Goal: Task Accomplishment & Management: Manage account settings

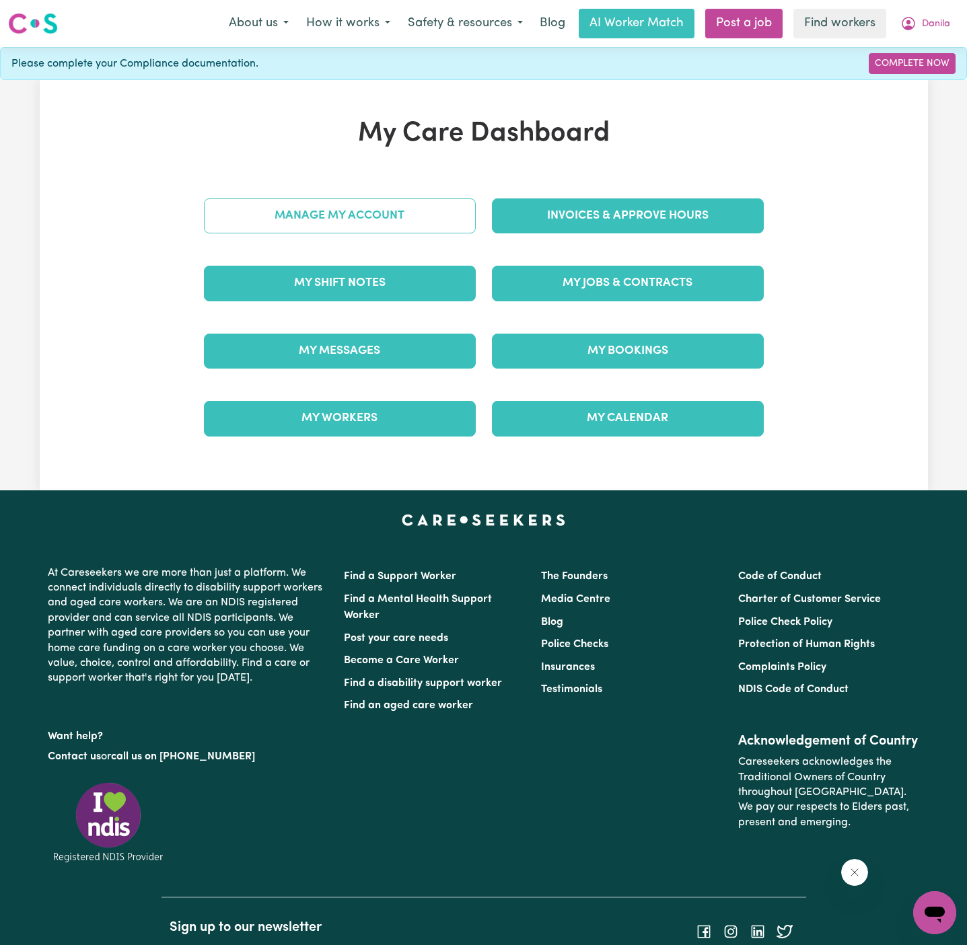
click at [445, 200] on link "Manage My Account" at bounding box center [340, 216] width 272 height 35
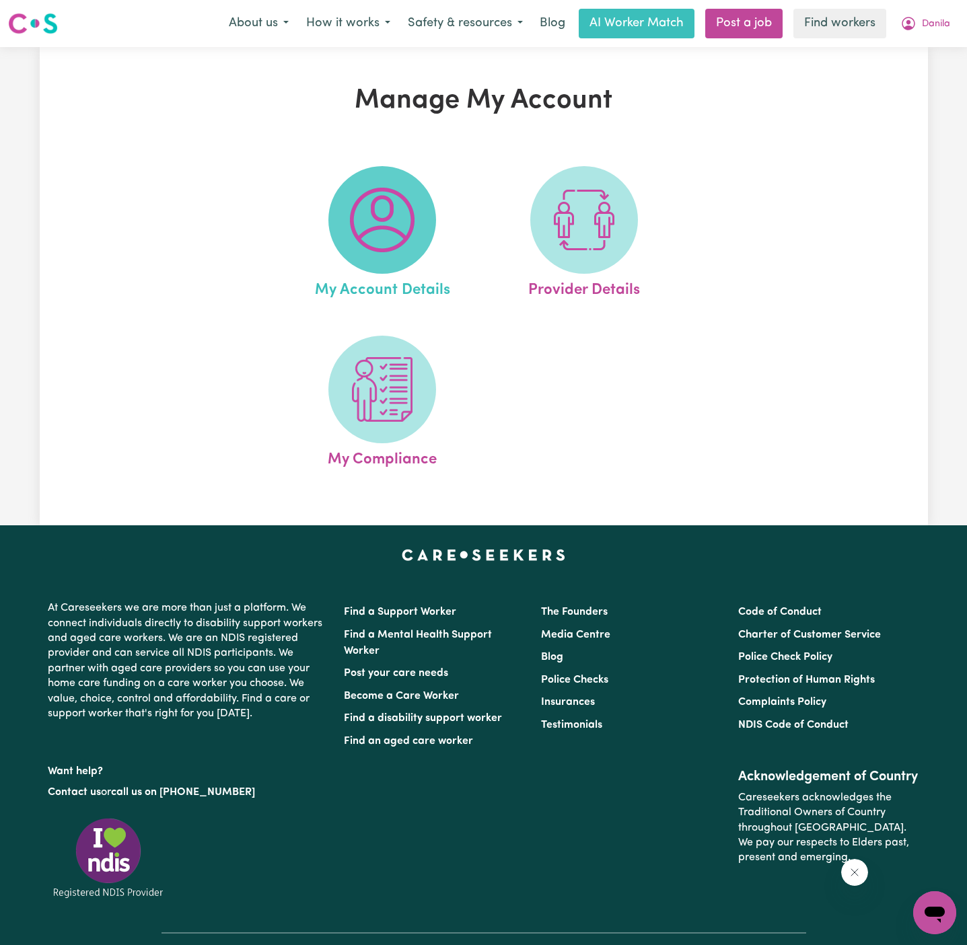
click at [387, 237] on img at bounding box center [382, 220] width 65 height 65
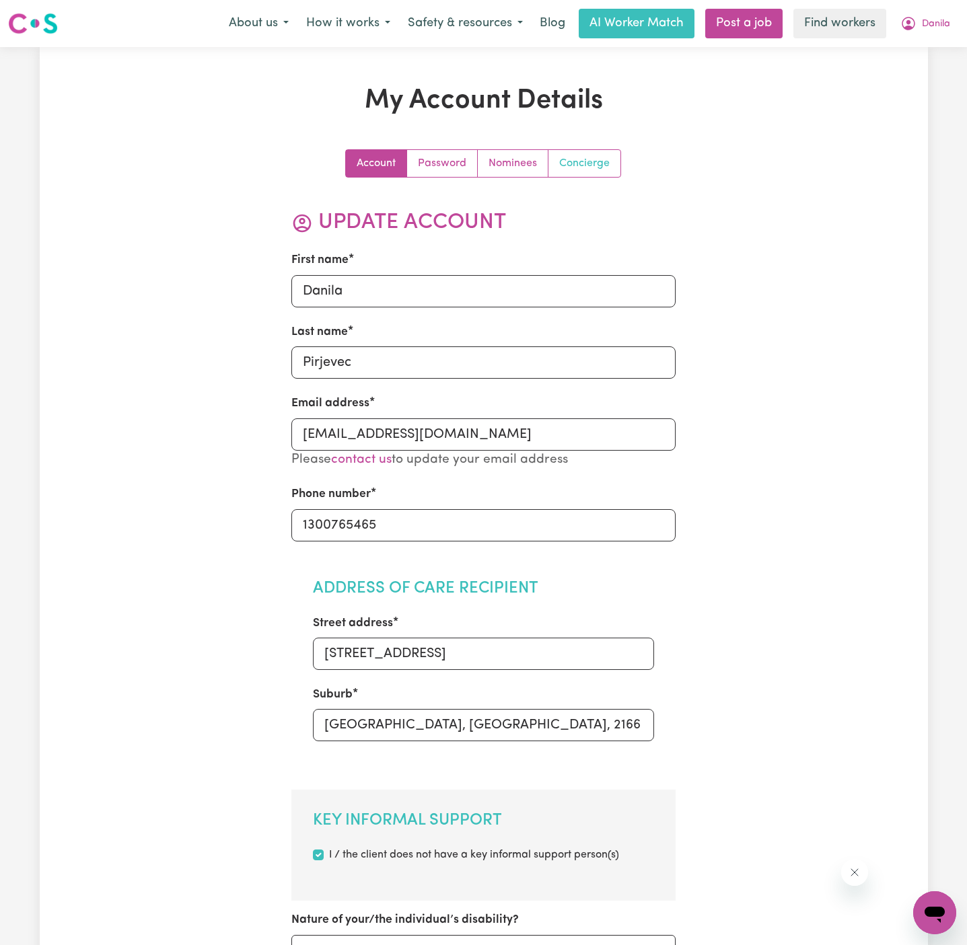
click at [593, 154] on link "Concierge" at bounding box center [584, 163] width 72 height 27
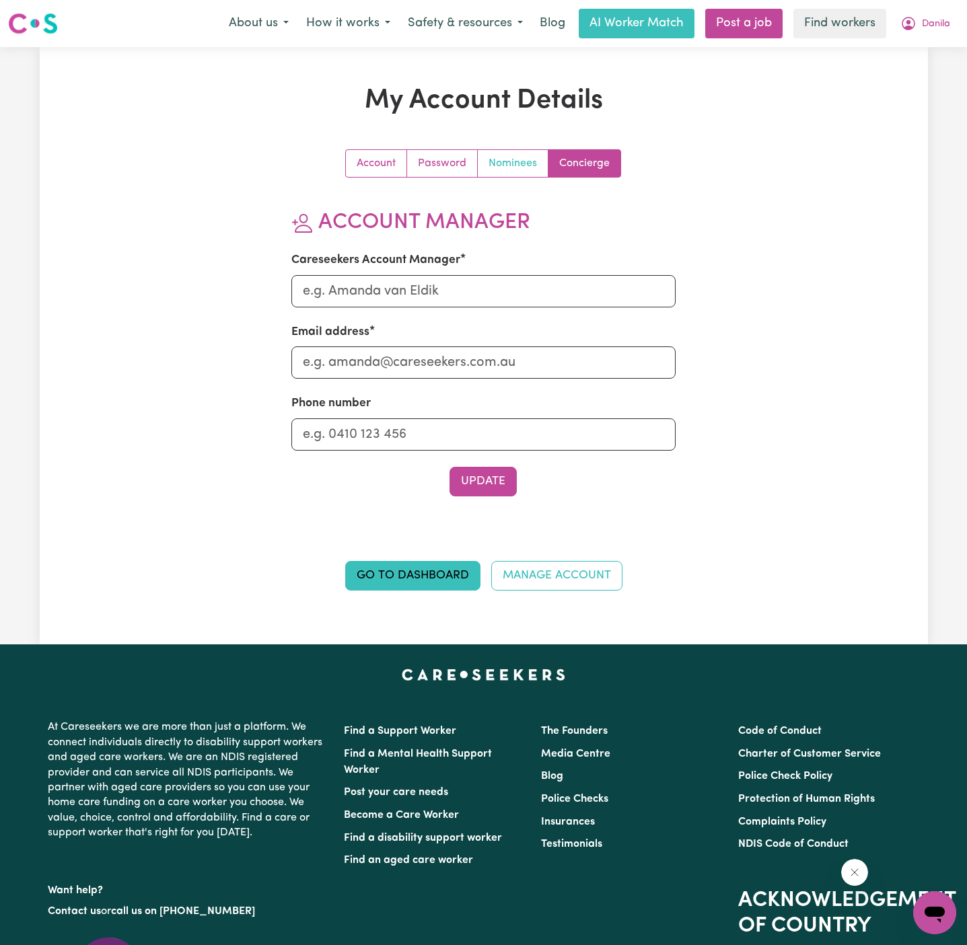
click at [505, 153] on link "Nominees" at bounding box center [513, 163] width 71 height 27
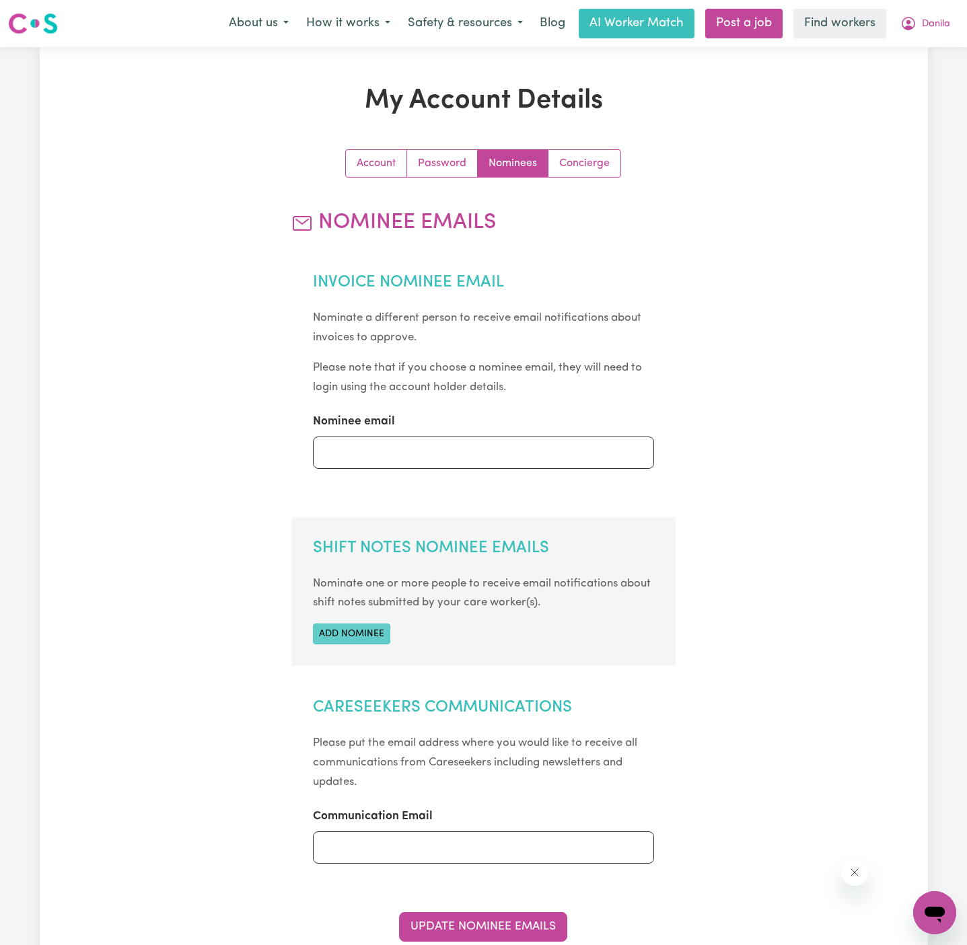
click at [380, 630] on button "Add nominee" at bounding box center [351, 634] width 77 height 21
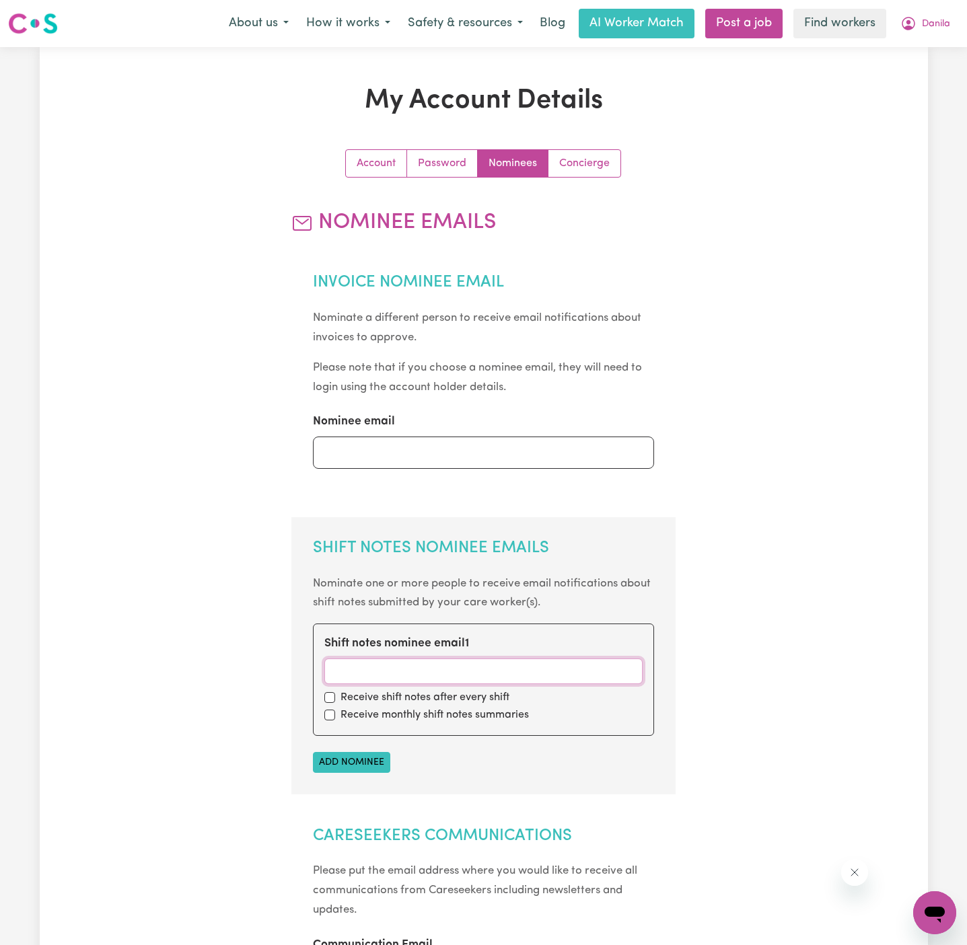
click at [383, 668] on input "Shift notes nominee email 1" at bounding box center [483, 672] width 318 height 26
paste input "[EMAIL_ADDRESS][DOMAIN_NAME]"
type input "[EMAIL_ADDRESS][DOMAIN_NAME]"
click at [331, 702] on div "Receive shift notes after every shift" at bounding box center [483, 698] width 318 height 16
click at [331, 707] on div "Receive monthly shift notes summaries" at bounding box center [483, 715] width 318 height 16
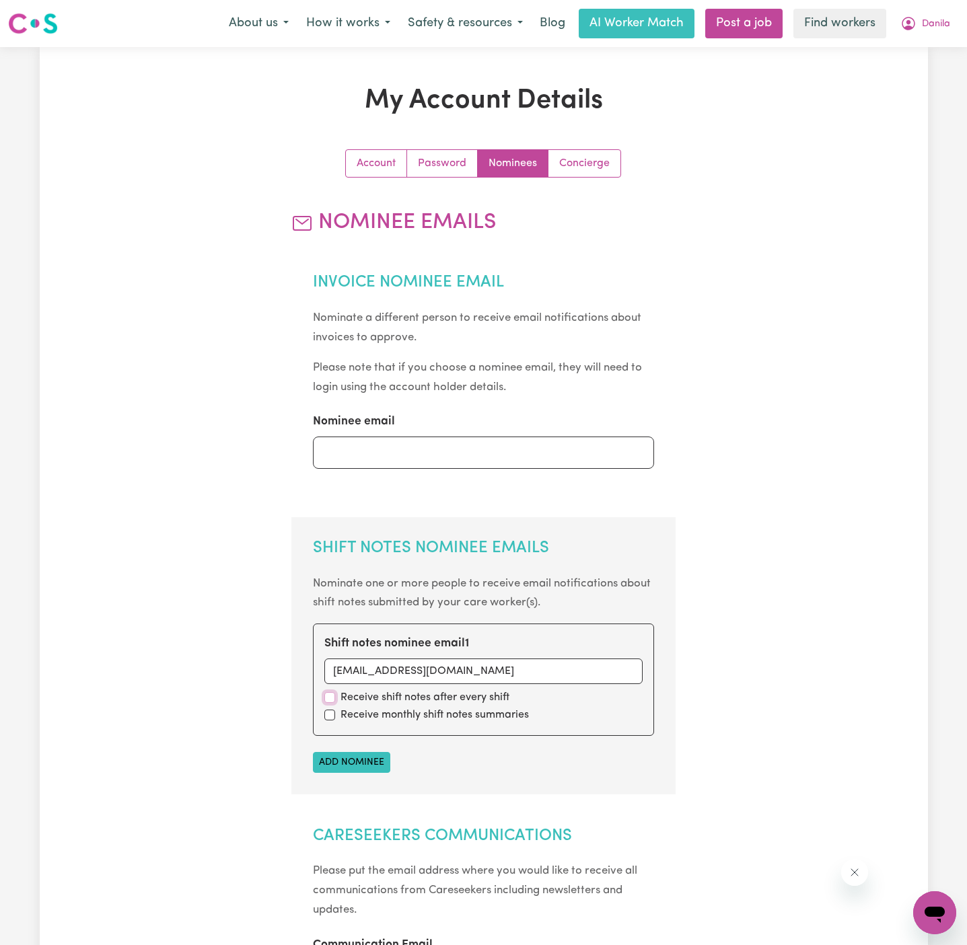
click at [331, 698] on input "checkbox" at bounding box center [329, 697] width 11 height 11
checkbox input "true"
click at [331, 705] on div "Shift notes nominee email 1 [EMAIL_ADDRESS][DOMAIN_NAME] Receive shift notes af…" at bounding box center [483, 680] width 341 height 112
click at [331, 729] on div "Shift notes nominee email 1 [EMAIL_ADDRESS][DOMAIN_NAME] Receive shift notes af…" at bounding box center [483, 680] width 341 height 112
click at [330, 720] on div "Receive monthly shift notes summaries" at bounding box center [483, 715] width 318 height 16
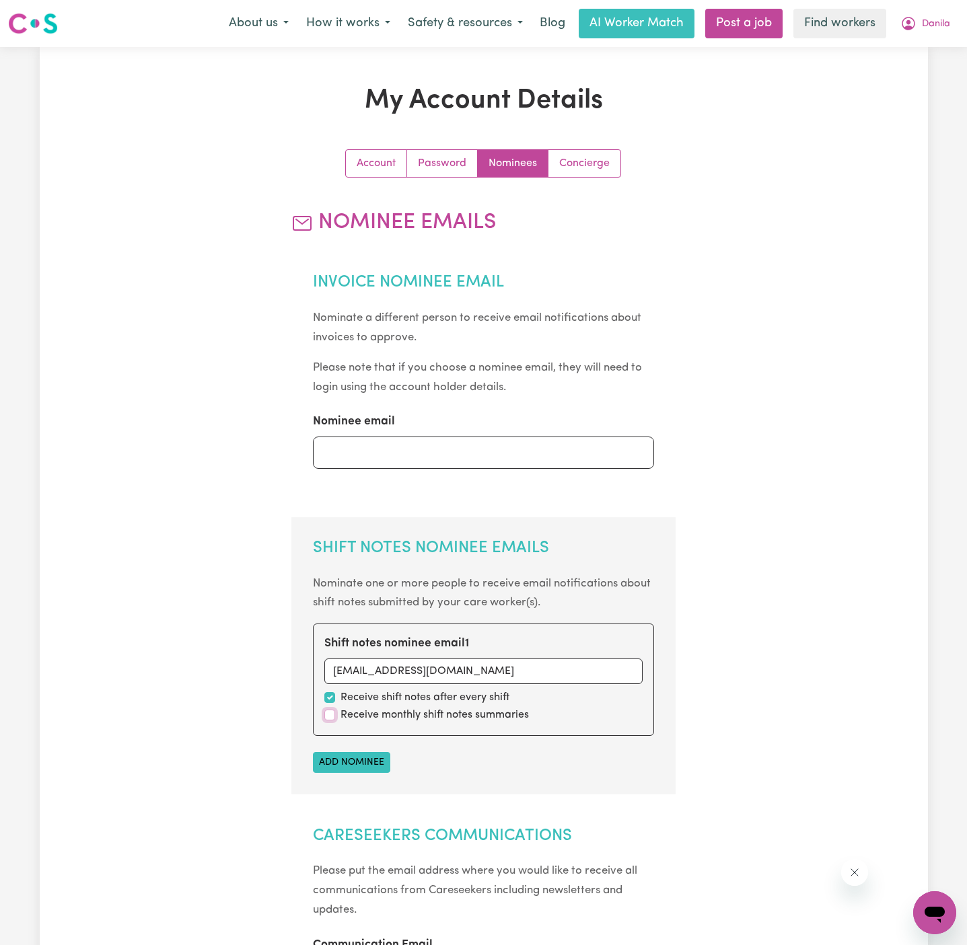
click at [324, 716] on input "checkbox" at bounding box center [329, 715] width 11 height 11
checkbox input "true"
click at [469, 663] on input "[EMAIL_ADDRESS][DOMAIN_NAME]" at bounding box center [483, 672] width 318 height 26
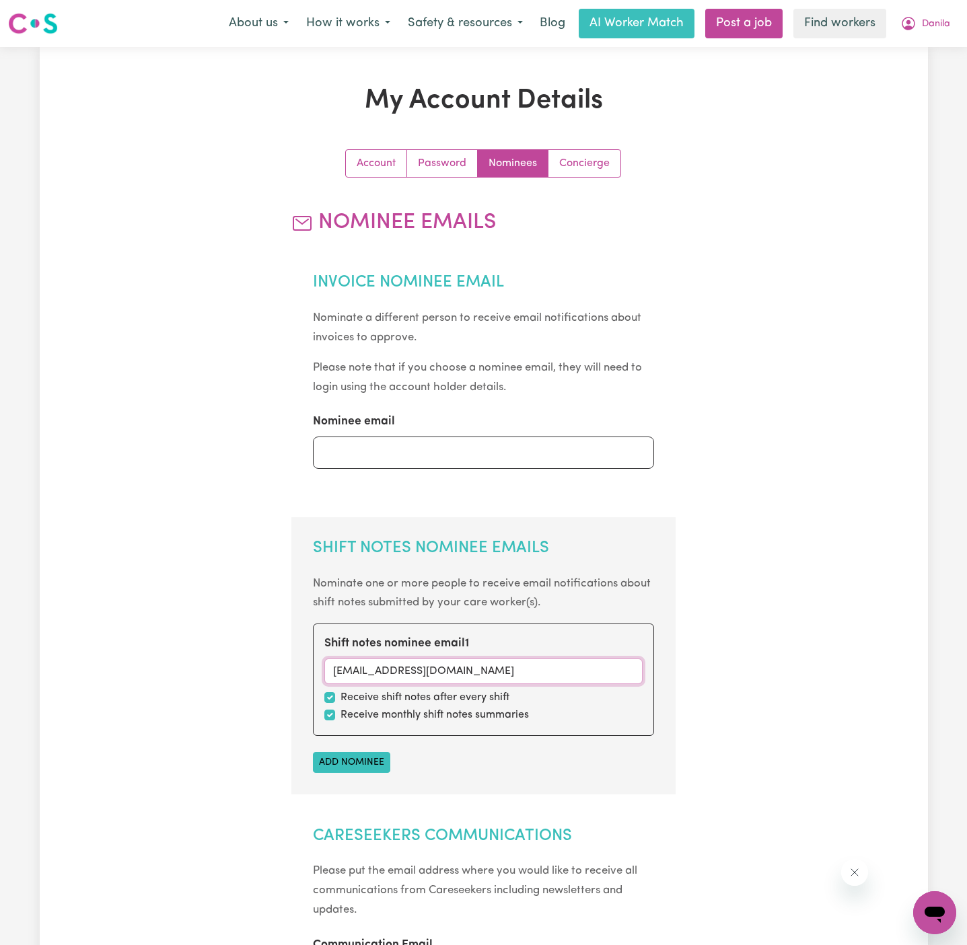
paste input "[EMAIL_ADDRESS][DOMAIN_NAME]"
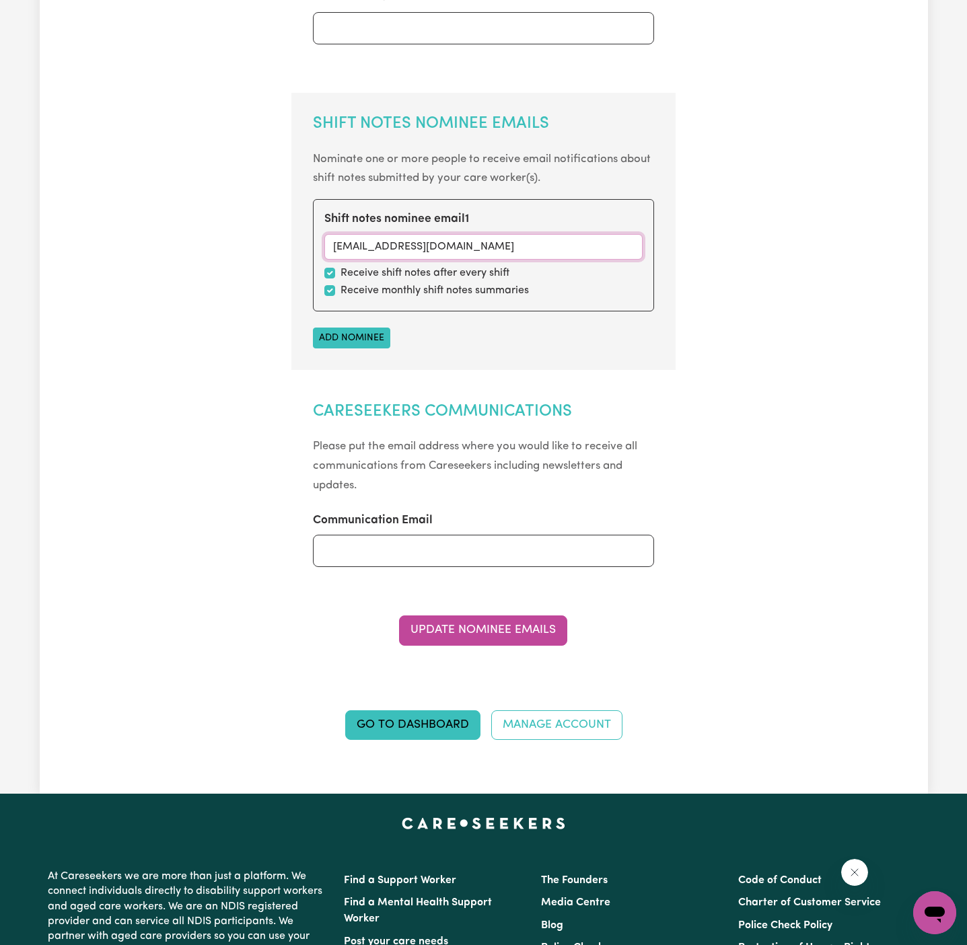
scroll to position [501, 0]
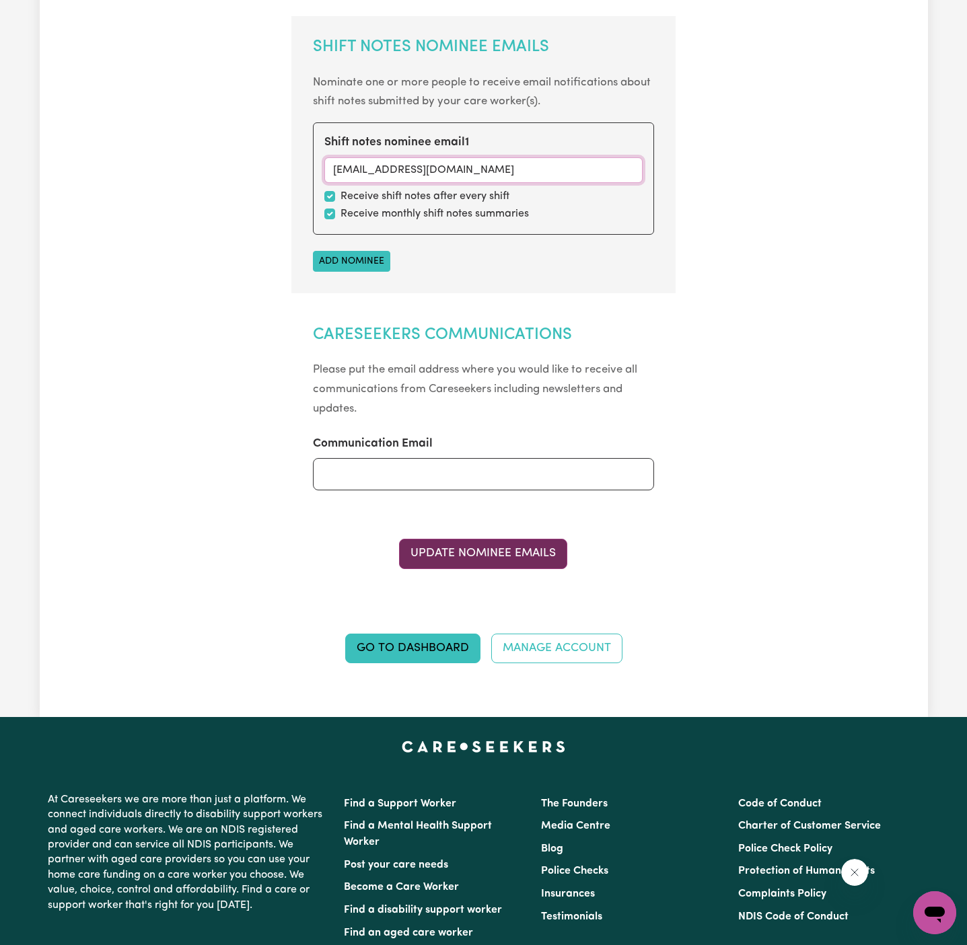
type input "[EMAIL_ADDRESS][DOMAIN_NAME]"
click at [533, 542] on button "Update Nominee Emails" at bounding box center [483, 554] width 168 height 30
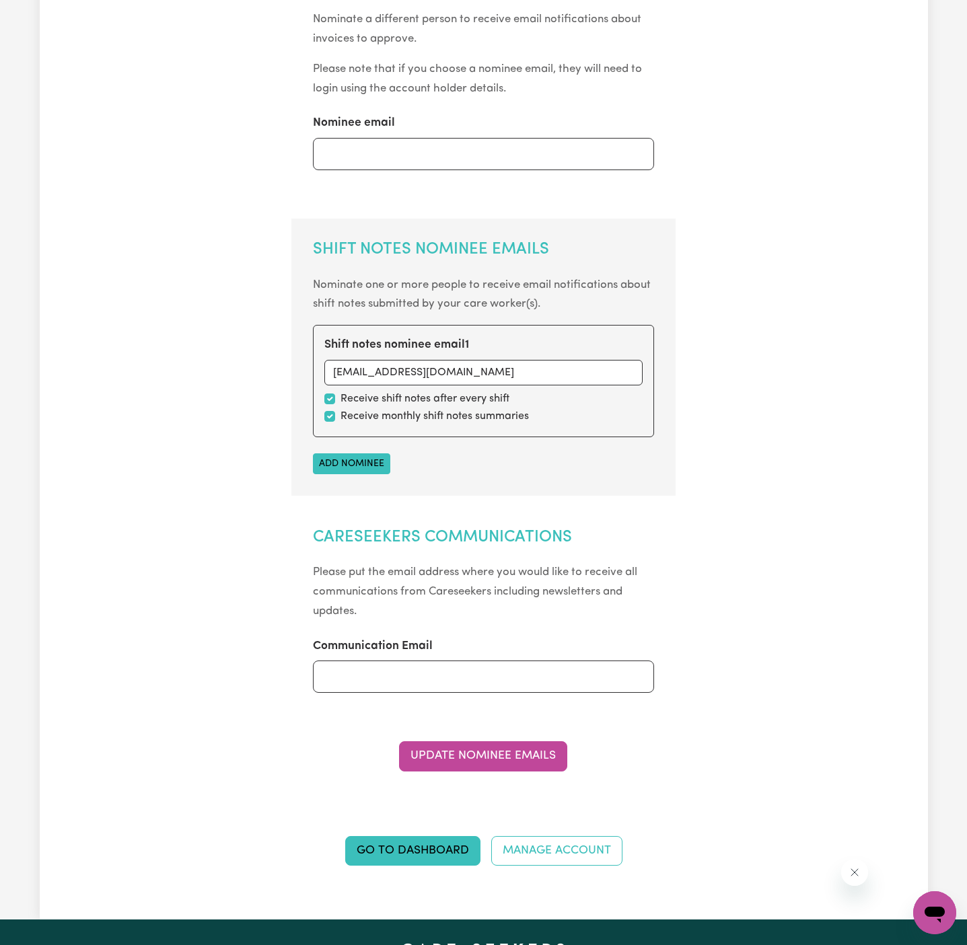
scroll to position [0, 0]
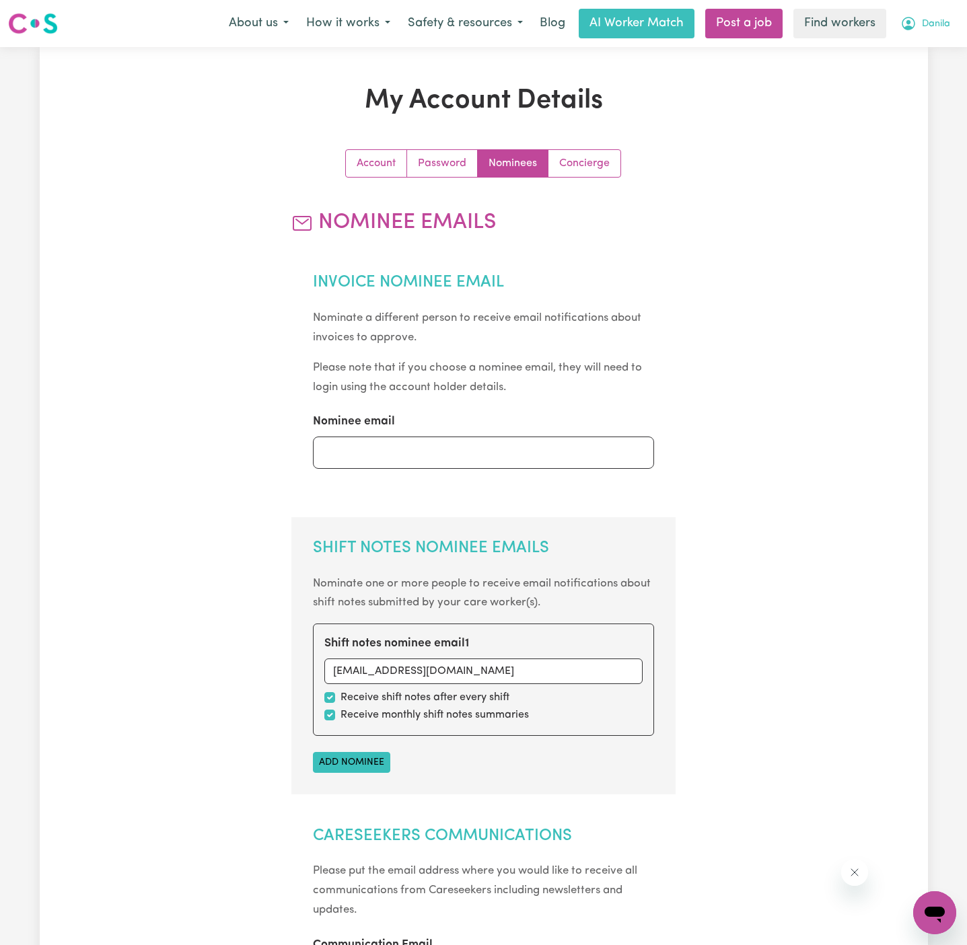
click at [945, 21] on span "Danila" at bounding box center [936, 24] width 28 height 15
click at [933, 50] on link "My Dashboard" at bounding box center [905, 53] width 106 height 26
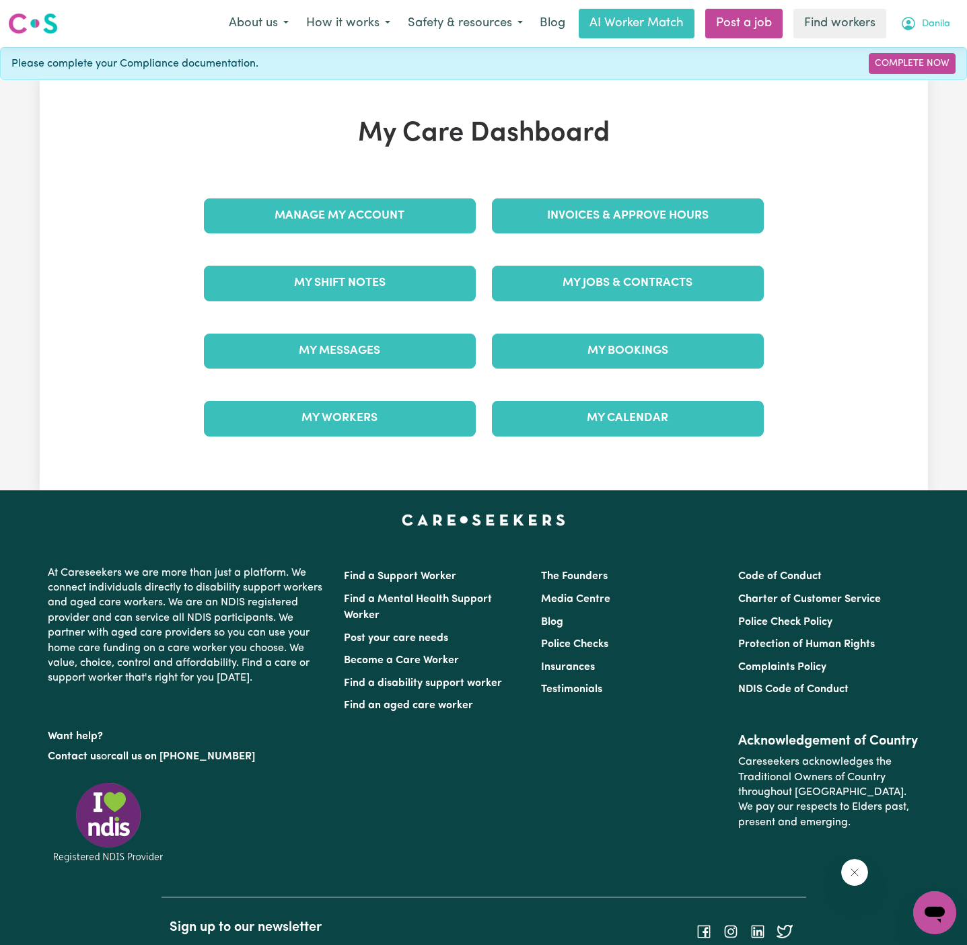
click at [942, 20] on span "Danila" at bounding box center [936, 24] width 28 height 15
click at [916, 73] on link "Logout" at bounding box center [905, 78] width 106 height 26
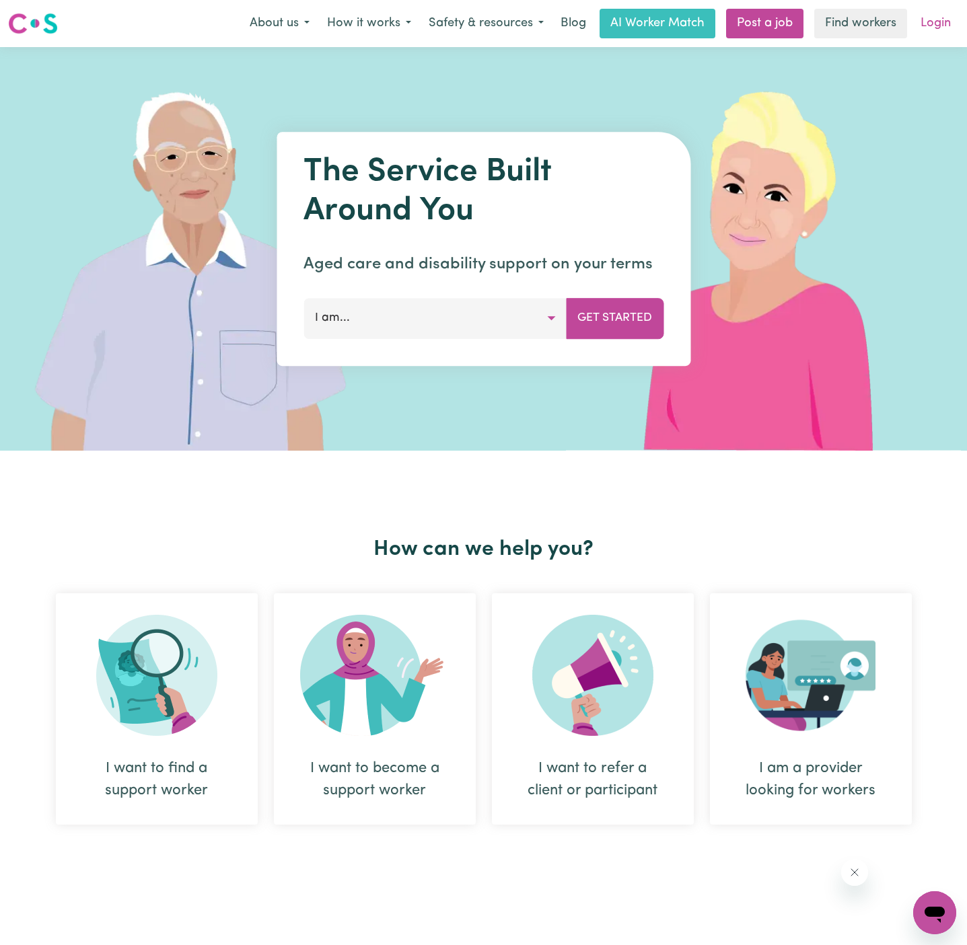
click at [934, 21] on link "Login" at bounding box center [935, 24] width 46 height 30
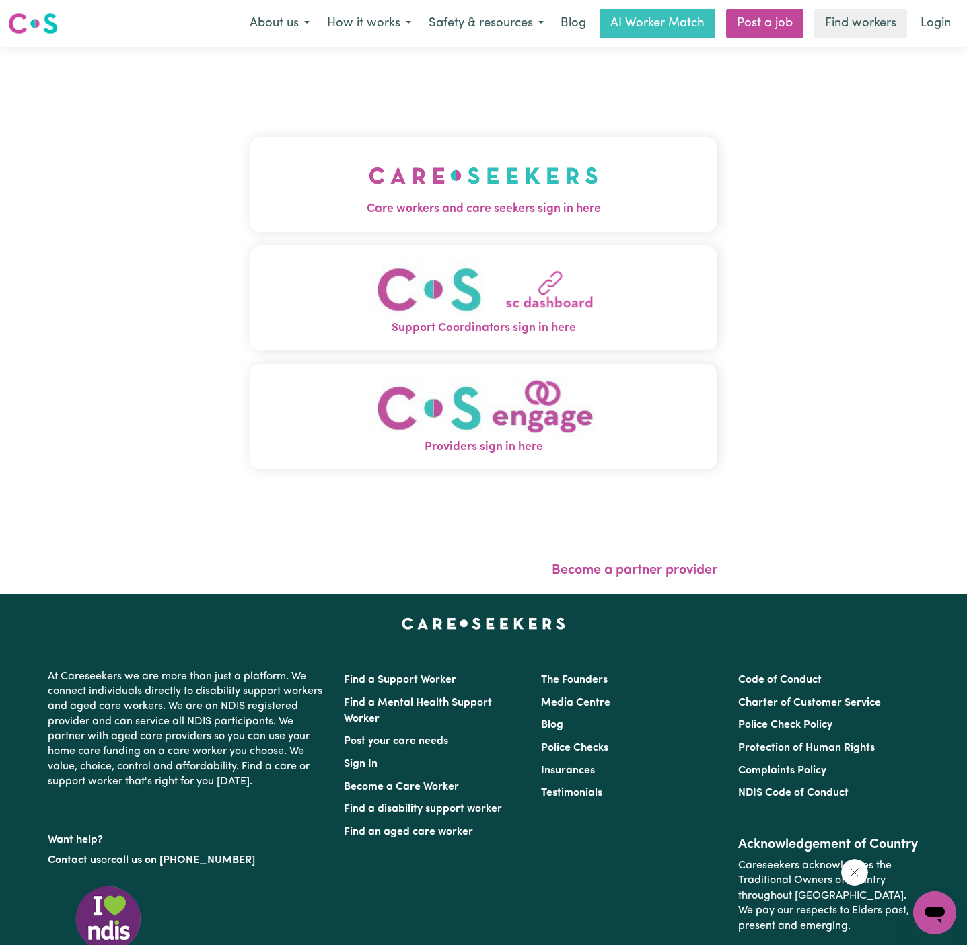
click at [531, 184] on img "Care workers and care seekers sign in here" at bounding box center [483, 176] width 229 height 50
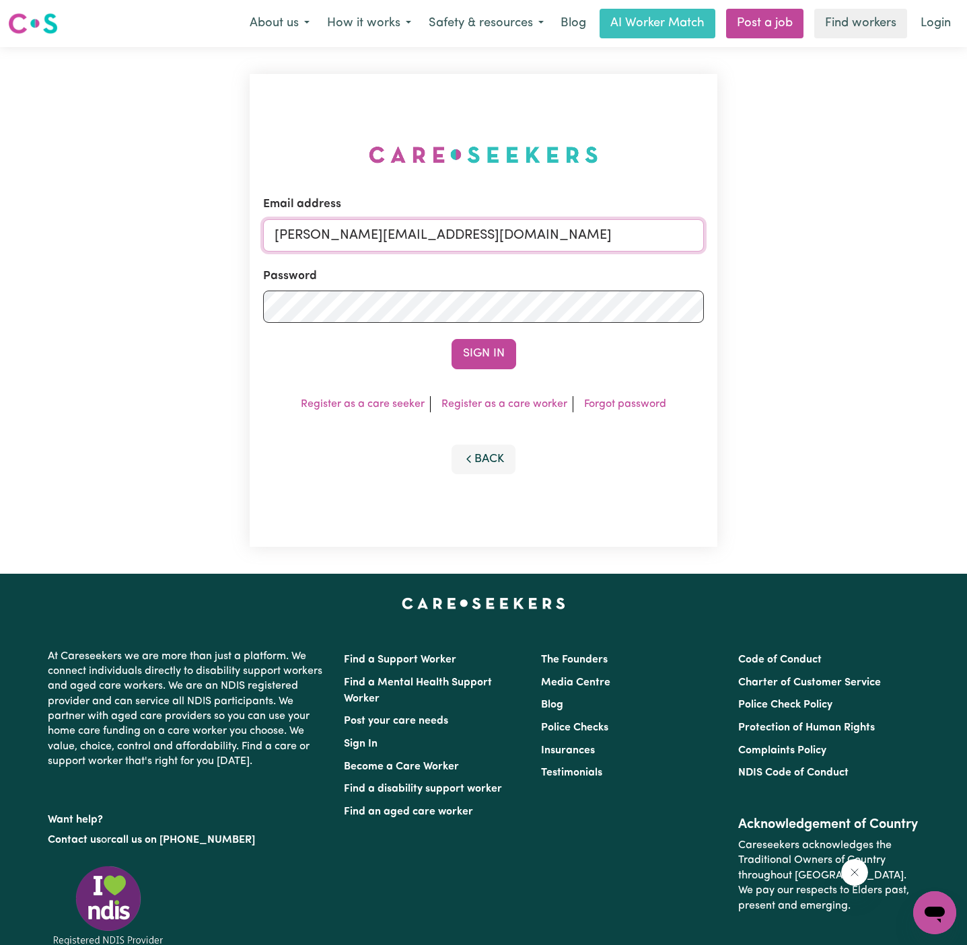
click at [547, 233] on input "[PERSON_NAME][EMAIL_ADDRESS][DOMAIN_NAME]" at bounding box center [483, 235] width 441 height 32
drag, startPoint x: 427, startPoint y: 231, endPoint x: 868, endPoint y: 231, distance: 440.7
click at [868, 231] on div "Email address [EMAIL_ADDRESS][DOMAIN_NAME] Password Sign In Register as a care …" at bounding box center [483, 310] width 967 height 527
type input "[EMAIL_ADDRESS][DOMAIN_NAME]"
click at [452, 339] on button "Sign In" at bounding box center [484, 354] width 65 height 30
